Goal: Transaction & Acquisition: Purchase product/service

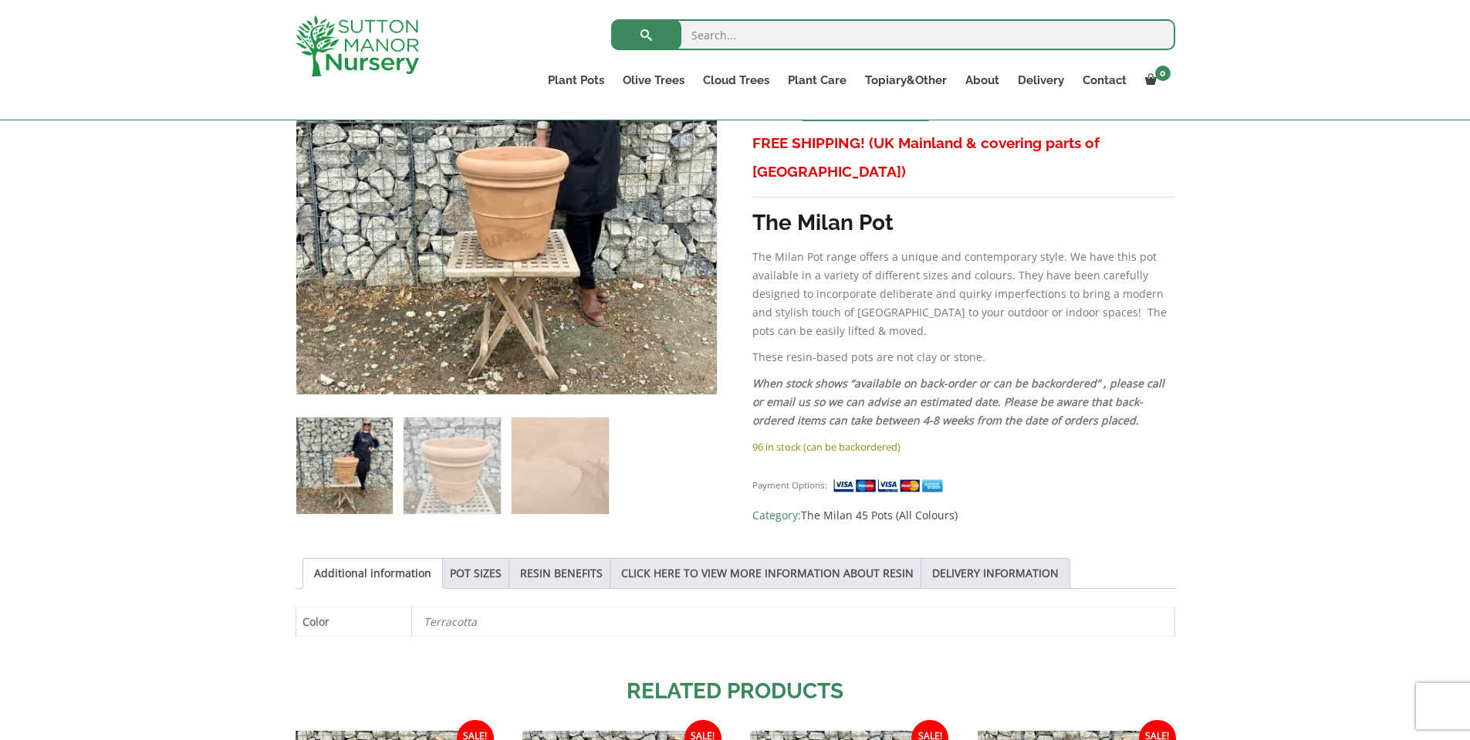
scroll to position [386, 0]
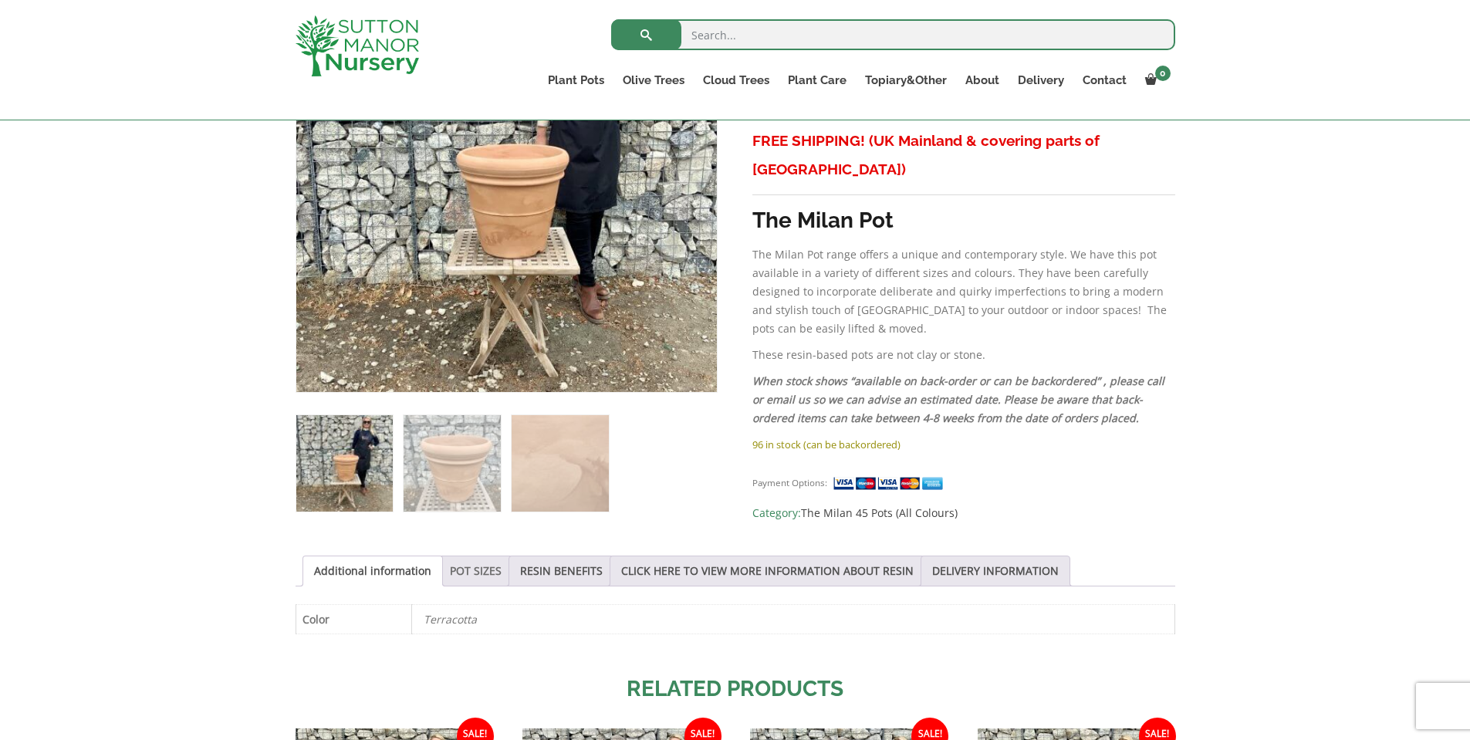
click at [455, 566] on link "POT SIZES" at bounding box center [476, 571] width 52 height 29
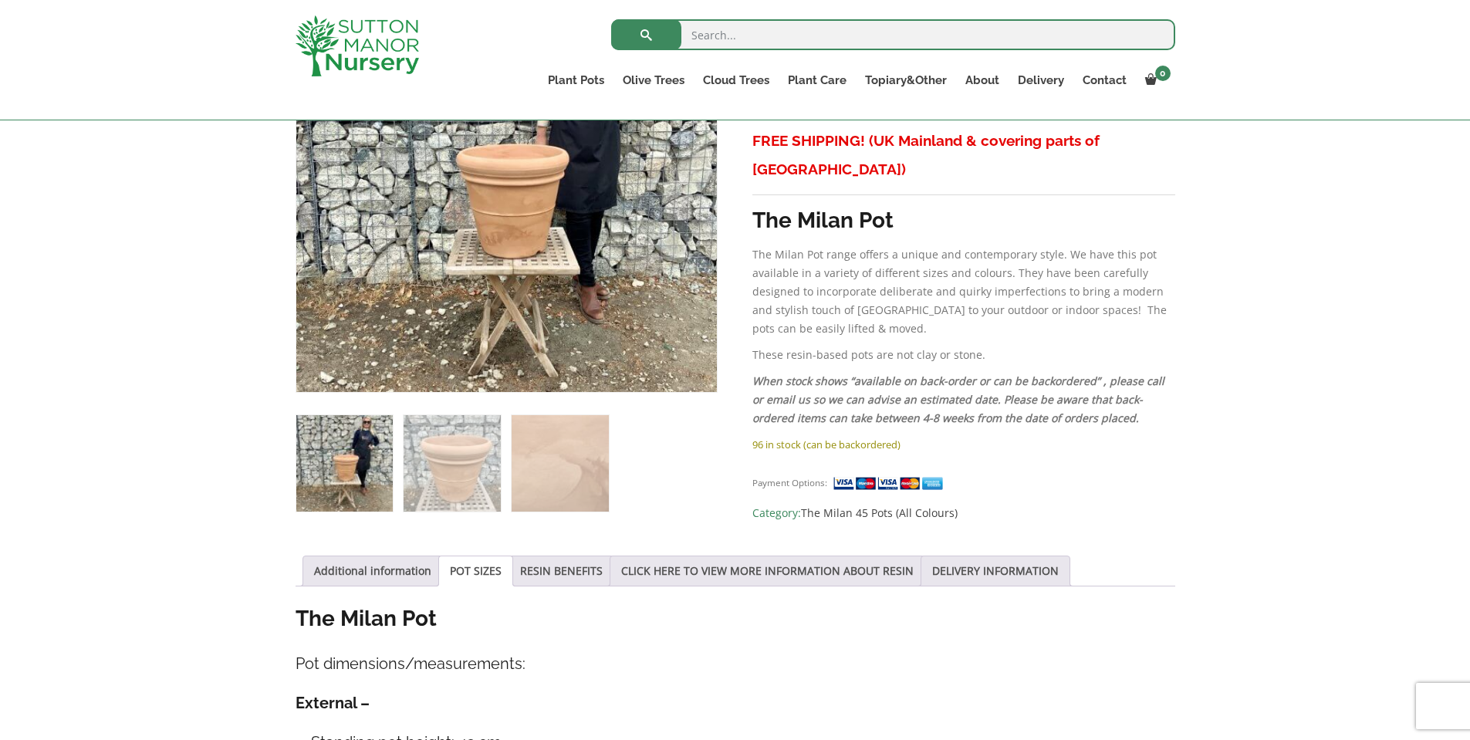
scroll to position [154, 0]
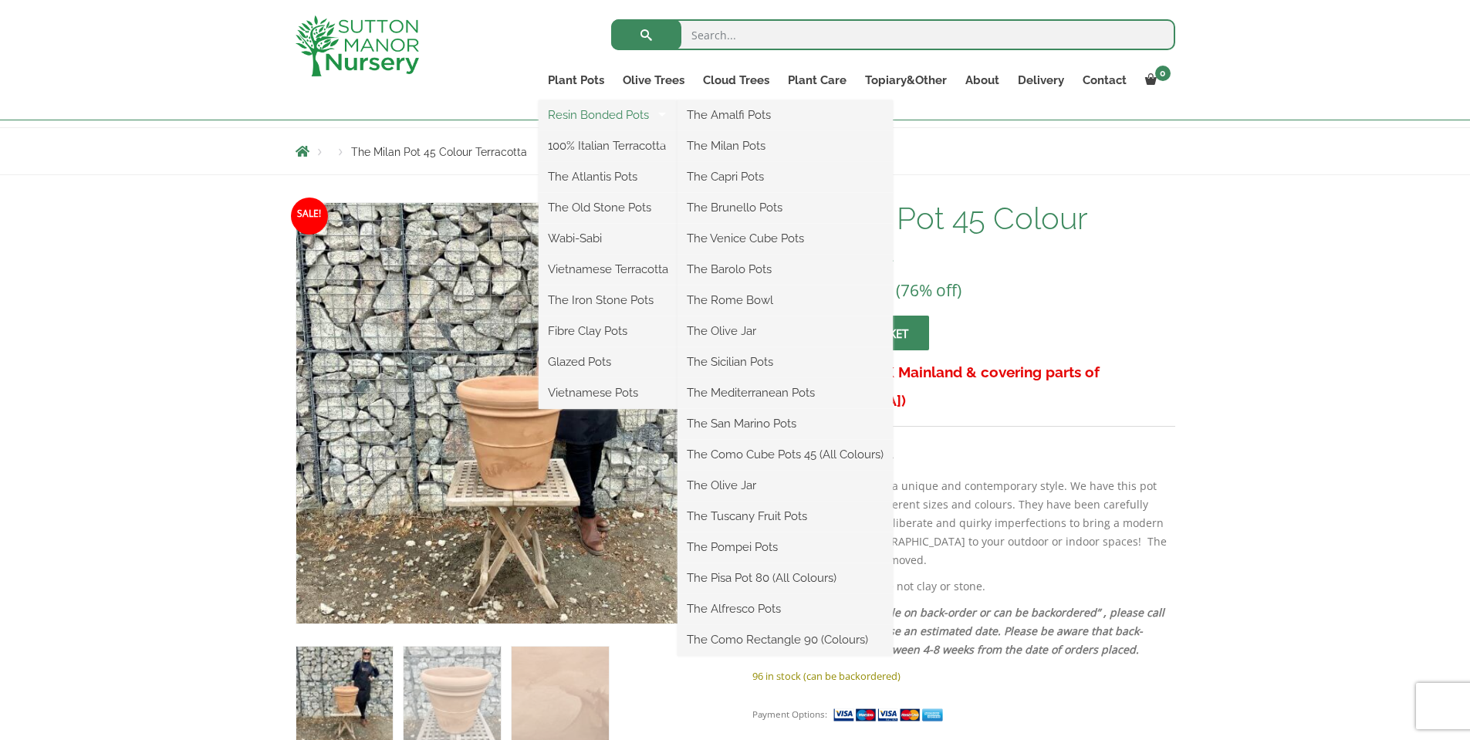
click at [597, 114] on link "Resin Bonded Pots" at bounding box center [608, 114] width 139 height 23
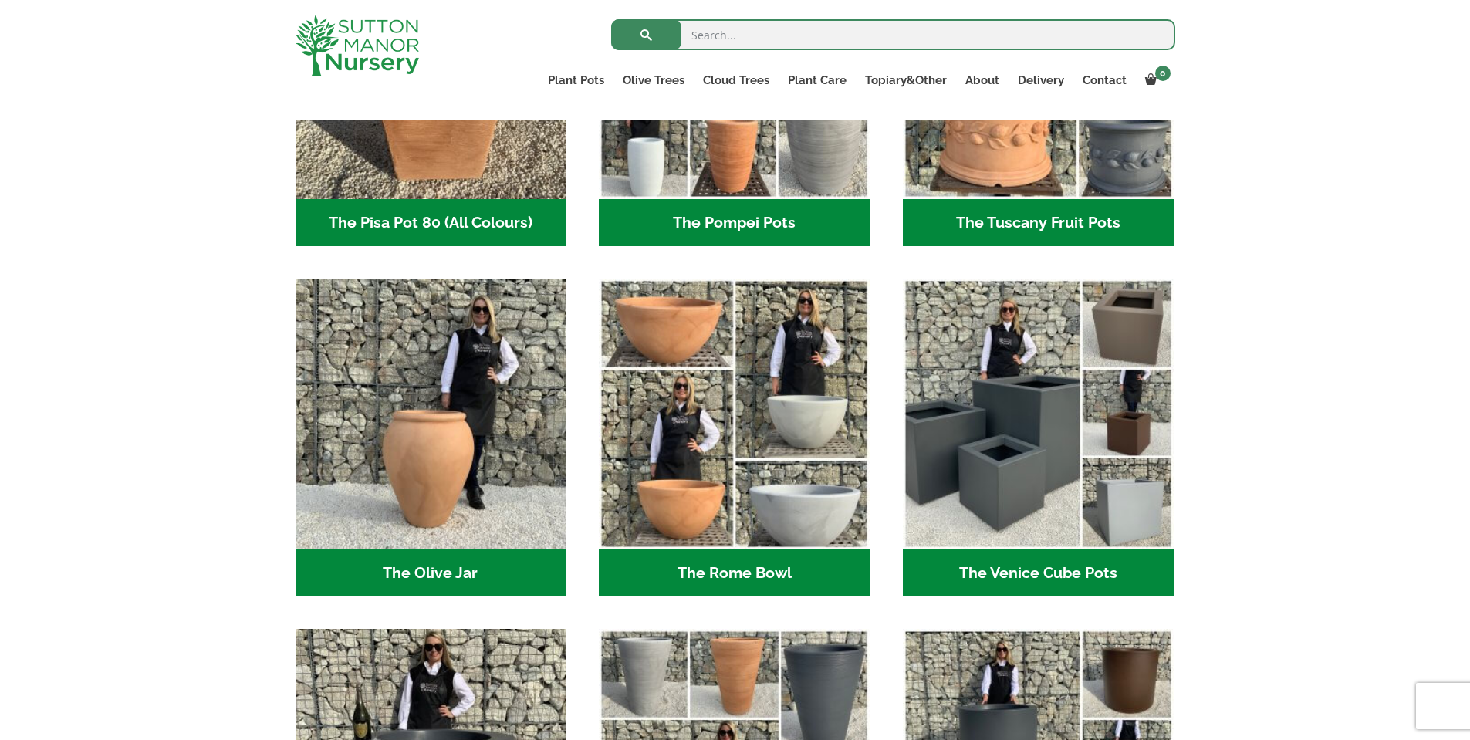
scroll to position [1312, 0]
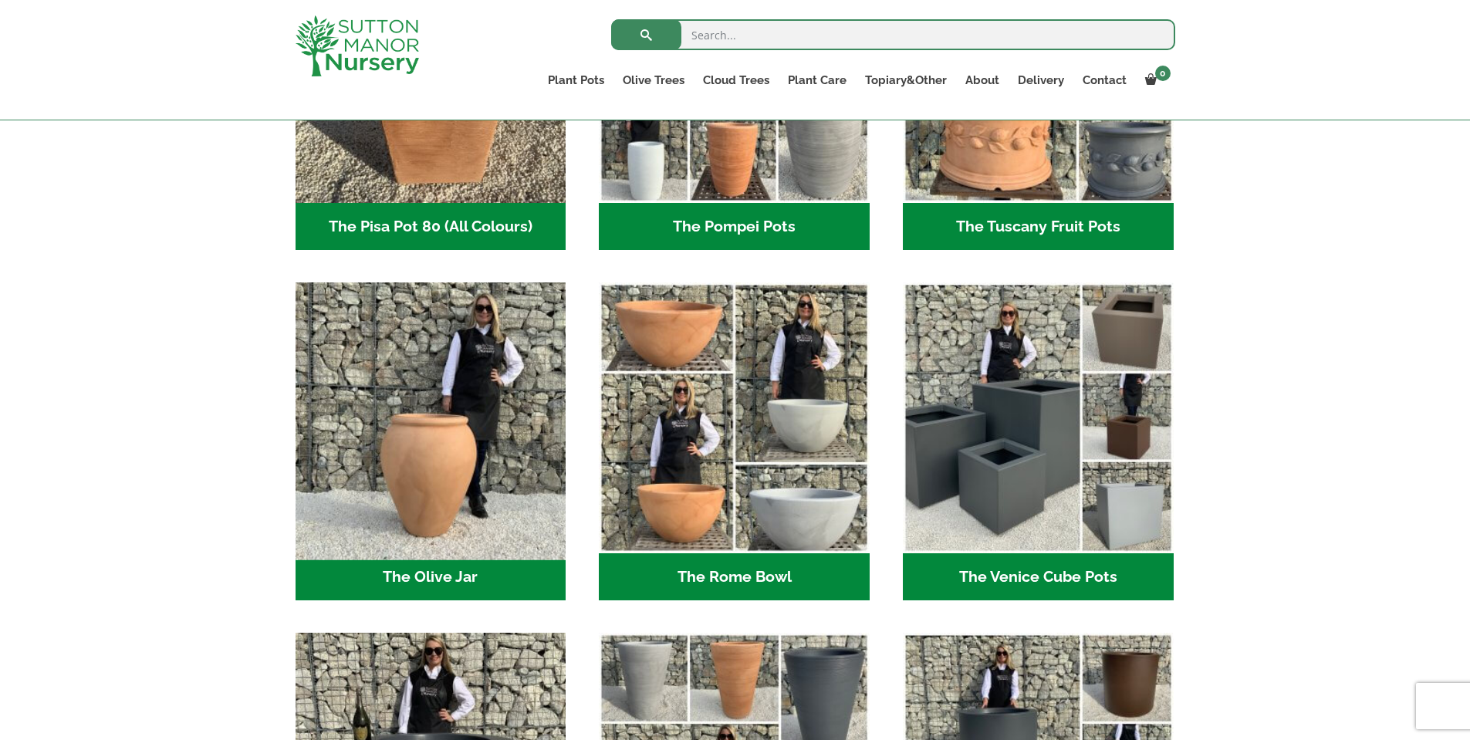
click at [453, 439] on img "Visit product category The Olive Jar" at bounding box center [431, 418] width 284 height 284
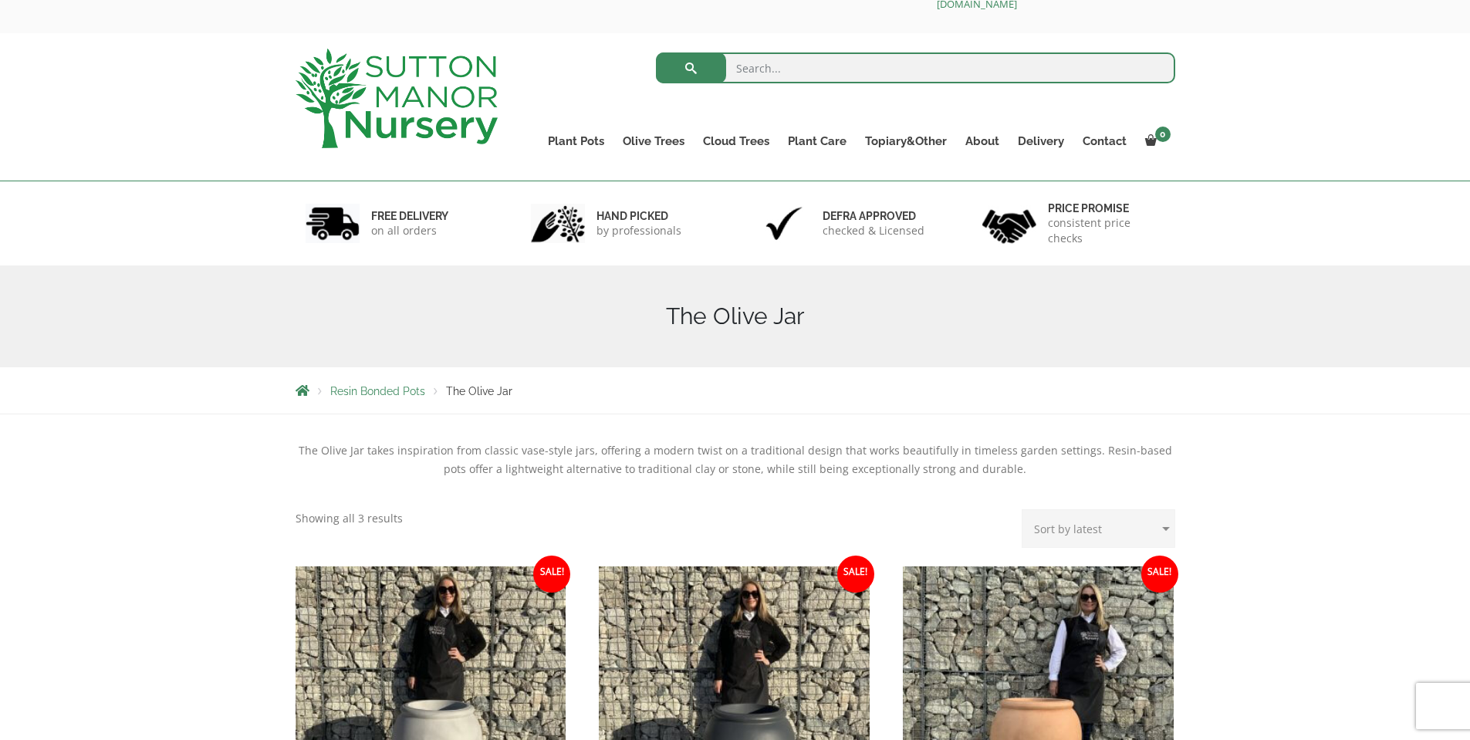
scroll to position [309, 0]
